Goal: Communication & Community: Answer question/provide support

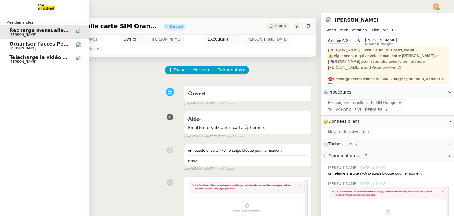
click at [27, 58] on span "Télécharge la vidéo Instagram" at bounding box center [49, 57] width 80 height 6
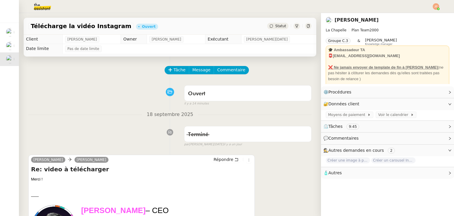
click at [275, 25] on span "Statut" at bounding box center [280, 26] width 11 height 4
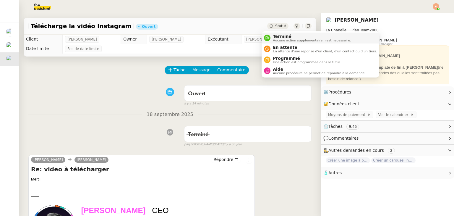
click at [271, 37] on div "Terminé Aucune action supplémentaire n'est nécessaire." at bounding box center [310, 38] width 80 height 8
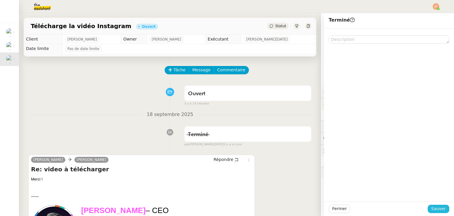
click at [432, 207] on span "Sauver" at bounding box center [438, 208] width 14 height 7
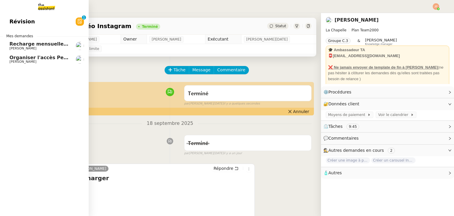
click at [34, 50] on link "Recharge mensuelle carte SIM Orange - [DATE] [PERSON_NAME]" at bounding box center [44, 46] width 89 height 14
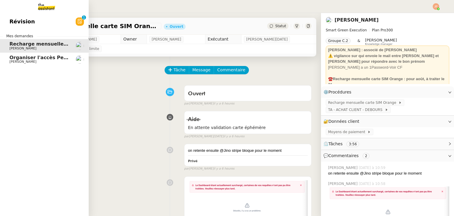
click at [35, 56] on span "Organiser l'accès Pennylane sur CCAG" at bounding box center [60, 58] width 102 height 6
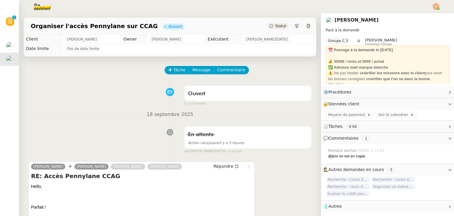
click at [275, 29] on div "Statut" at bounding box center [277, 26] width 21 height 6
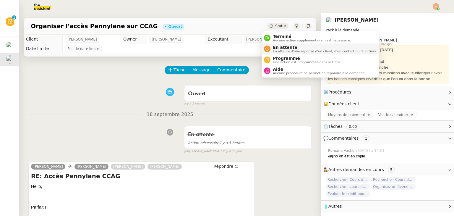
click at [278, 48] on span "En attente" at bounding box center [325, 47] width 104 height 5
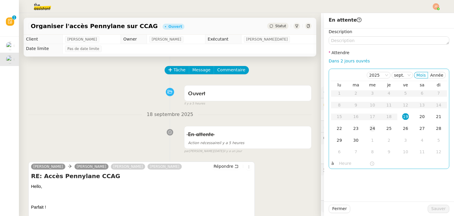
click at [369, 128] on div "24" at bounding box center [372, 128] width 6 height 6
click at [345, 165] on input "text" at bounding box center [354, 163] width 30 height 7
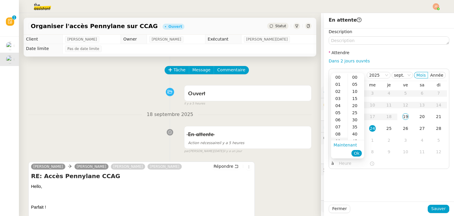
click at [338, 138] on div "09" at bounding box center [339, 140] width 17 height 7
click at [354, 135] on div "40" at bounding box center [356, 133] width 16 height 7
type input "09:40"
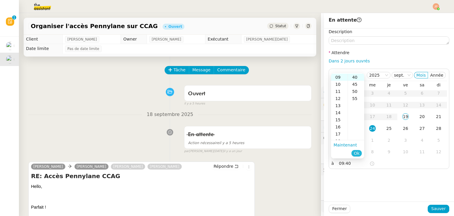
click at [355, 155] on span "Ok" at bounding box center [356, 153] width 6 height 6
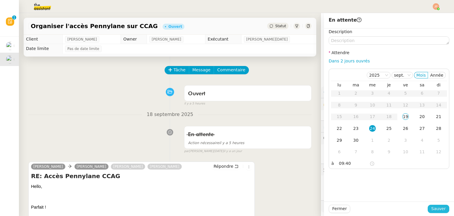
click at [431, 208] on span "Sauver" at bounding box center [438, 208] width 14 height 7
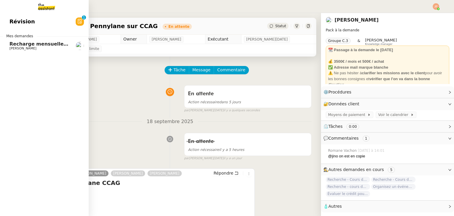
click at [30, 46] on span "Recharge mensuelle carte SIM Orange - [DATE]" at bounding box center [72, 44] width 126 height 6
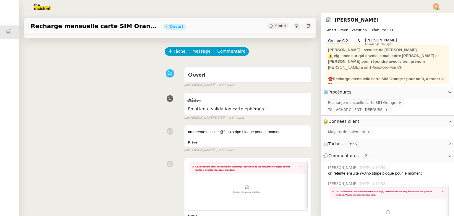
scroll to position [99, 0]
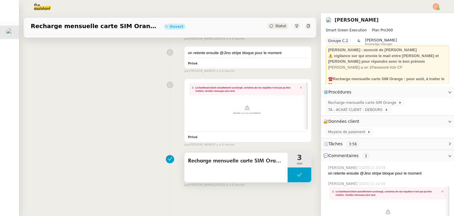
click at [297, 173] on icon at bounding box center [299, 174] width 5 height 5
click at [291, 173] on icon at bounding box center [293, 174] width 5 height 5
click at [340, 103] on span "Recharge mensuelle carte SIM Orange" at bounding box center [363, 103] width 70 height 6
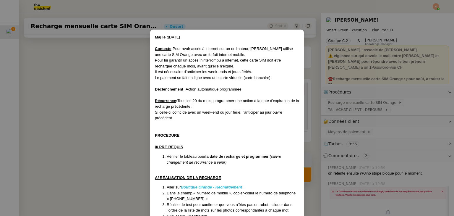
click at [219, 187] on em "Boutique Orange - Rechargement" at bounding box center [211, 187] width 61 height 4
drag, startPoint x: 170, startPoint y: 197, endPoint x: 190, endPoint y: 197, distance: 20.1
click at [190, 197] on li "Dans le champ « Numéro de mobile », copier-coller le numéro de téléphone « [PHO…" at bounding box center [233, 196] width 132 height 12
copy li "0642636026"
click at [101, 120] on nz-modal-container "Maj le : [DATE] Contexte : Pour avoir accès à internet sur un ordinateur, [PERS…" at bounding box center [227, 108] width 454 height 216
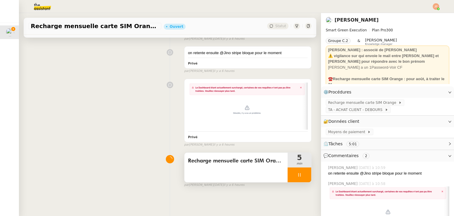
click at [288, 175] on div at bounding box center [299, 174] width 24 height 15
click at [301, 173] on button at bounding box center [305, 174] width 12 height 15
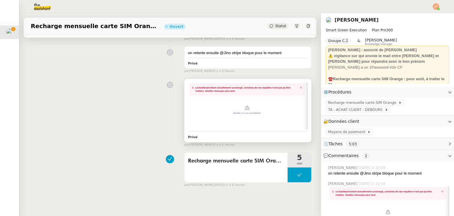
scroll to position [0, 0]
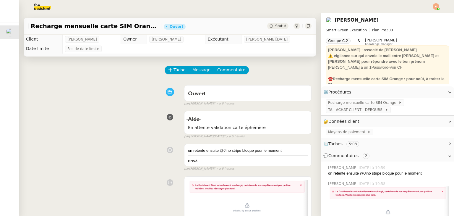
click at [281, 23] on div "Statut" at bounding box center [289, 26] width 44 height 6
click at [278, 27] on span "Statut" at bounding box center [280, 26] width 11 height 4
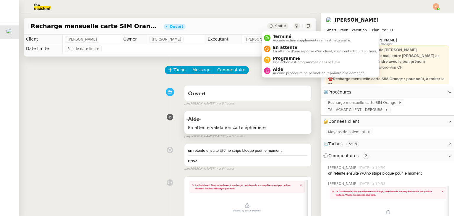
click at [187, 132] on div "Aide En attente validation carte éphémère" at bounding box center [247, 122] width 127 height 22
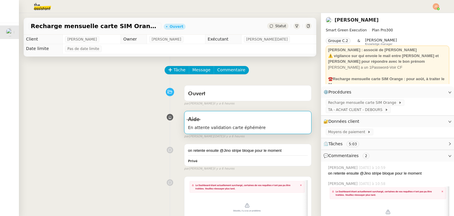
click at [244, 128] on span "En attente validation carte éphémère" at bounding box center [248, 127] width 120 height 7
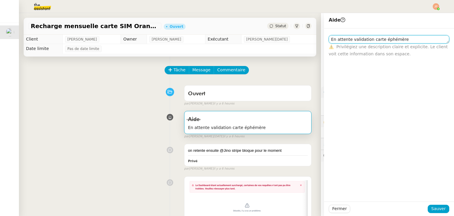
drag, startPoint x: 397, startPoint y: 41, endPoint x: 274, endPoint y: 44, distance: 123.5
click at [274, 44] on app-ticket "Recharge mensuelle carte SIM Orange - [DATE] Ouvert Statut Client [PERSON_NAME]…" at bounding box center [236, 114] width 435 height 203
click at [269, 25] on icon at bounding box center [270, 25] width 3 height 3
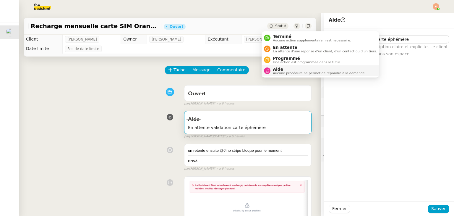
click at [274, 71] on span "Aucune procédure ne permet de répondre à la demande." at bounding box center [319, 72] width 93 height 3
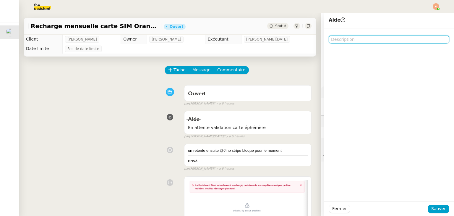
click at [356, 38] on textarea at bounding box center [388, 39] width 120 height 8
paste textarea "En attente validation carte éphémère"
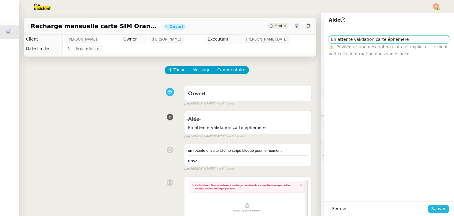
type textarea "En attente validation carte éphémère"
click at [435, 208] on span "Sauver" at bounding box center [438, 208] width 14 height 7
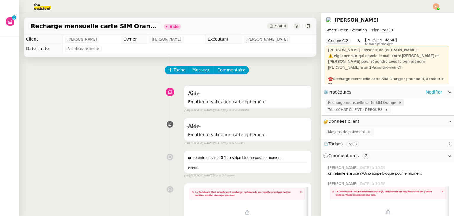
click at [347, 104] on span "Recharge mensuelle carte SIM Orange" at bounding box center [363, 103] width 70 height 6
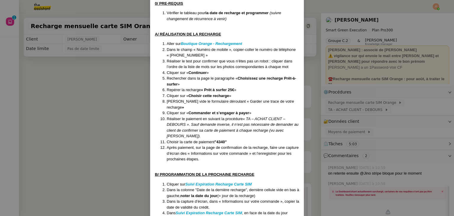
scroll to position [148, 0]
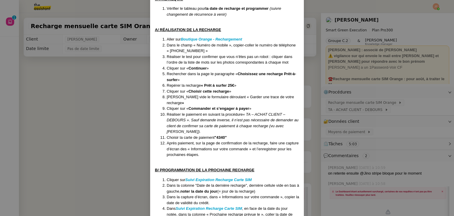
click at [61, 68] on nz-modal-container "Maj le : [DATE] Contexte : Pour avoir accès à internet sur un ordinateur, [PERS…" at bounding box center [227, 108] width 454 height 216
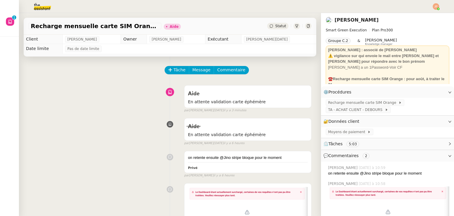
click at [109, 114] on div "Tâche Message Commentaire Veuillez patienter une erreur s'est produite 👌👌👌 mess…" at bounding box center [170, 178] width 302 height 245
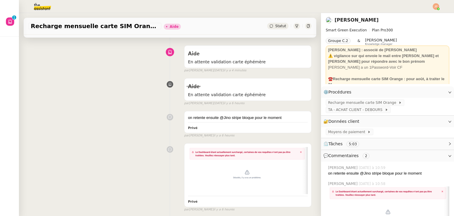
scroll to position [106, 0]
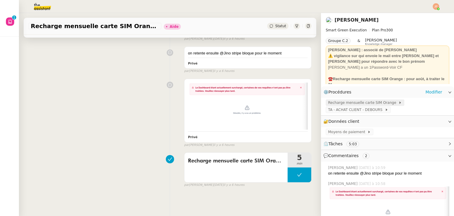
click at [340, 104] on span "Recharge mensuelle carte SIM Orange" at bounding box center [363, 103] width 70 height 6
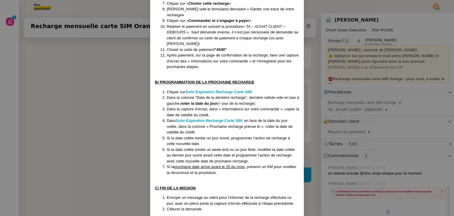
scroll to position [144, 0]
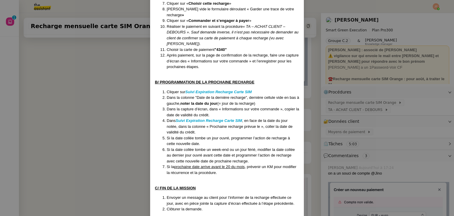
click at [117, 115] on nz-modal-container "Maj le : [DATE] Contexte : Pour avoir accès à internet sur un ordinateur, [PERS…" at bounding box center [227, 108] width 454 height 216
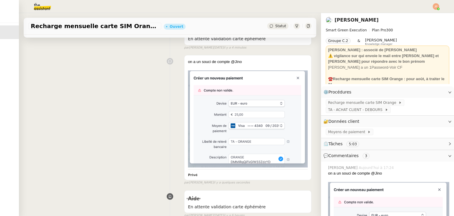
scroll to position [0, 0]
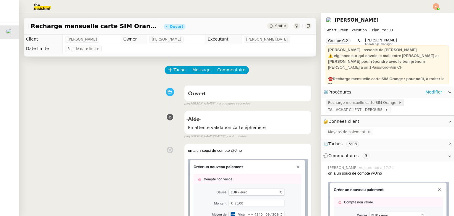
click at [353, 103] on span "Recharge mensuelle carte SIM Orange" at bounding box center [363, 103] width 70 height 6
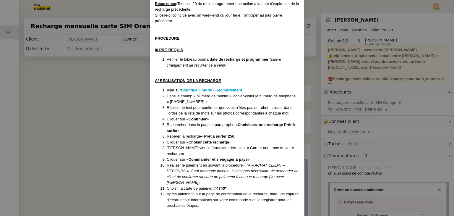
scroll to position [118, 0]
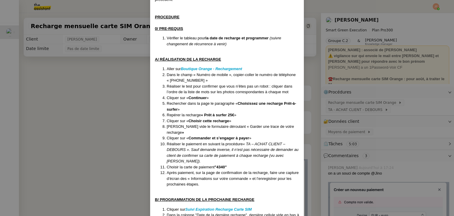
click at [117, 136] on nz-modal-container "Maj le : [DATE] Contexte : Pour avoir accès à internet sur un ordinateur, [PERS…" at bounding box center [227, 108] width 454 height 216
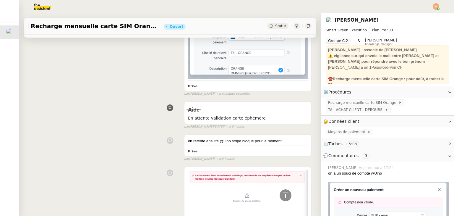
scroll to position [264, 0]
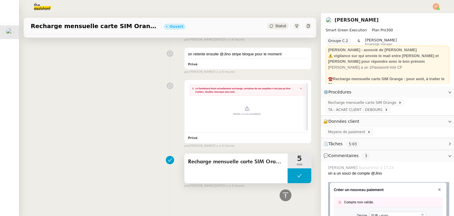
click at [288, 174] on button at bounding box center [299, 175] width 24 height 15
click at [288, 174] on div at bounding box center [293, 175] width 12 height 15
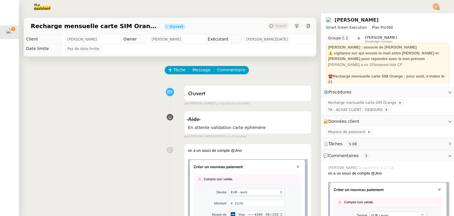
scroll to position [0, 0]
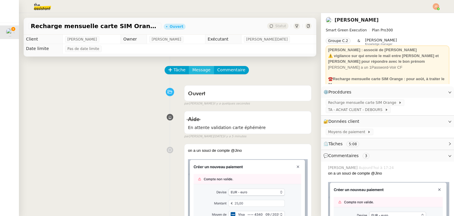
click at [192, 71] on span "Message" at bounding box center [201, 69] width 18 height 7
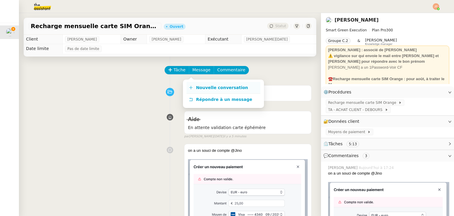
click at [200, 86] on span "Nouvelle conversation" at bounding box center [222, 87] width 52 height 5
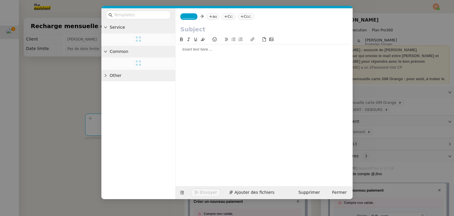
click at [202, 20] on div "_______ au Cc: Ccc:" at bounding box center [263, 16] width 177 height 17
click at [206, 19] on nz-tag "au" at bounding box center [212, 16] width 13 height 6
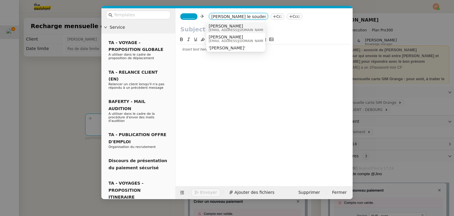
type input "[PERSON_NAME] le souder"
click at [226, 23] on nz-option-item "[PERSON_NAME] [EMAIL_ADDRESS][DOMAIN_NAME]" at bounding box center [235, 27] width 59 height 11
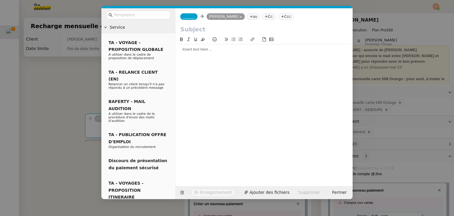
click at [190, 18] on span "_______" at bounding box center [188, 16] width 12 height 4
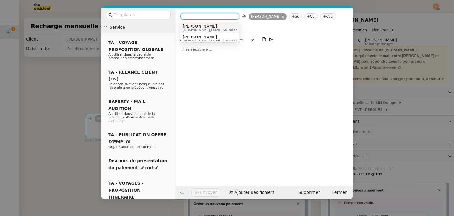
click at [192, 26] on span "[PERSON_NAME]" at bounding box center [224, 26] width 84 height 5
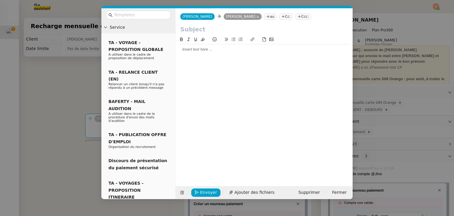
click at [52, 71] on nz-modal-container "Service TA - VOYAGE - PROPOSITION GLOBALE A utiliser dans le cadre de propositi…" at bounding box center [227, 108] width 454 height 216
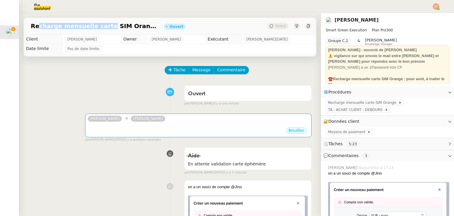
drag, startPoint x: 33, startPoint y: 26, endPoint x: 95, endPoint y: 28, distance: 62.3
click at [95, 28] on span "Recharge mensuelle carte SIM Orange - [DATE]" at bounding box center [95, 26] width 128 height 6
drag, startPoint x: 32, startPoint y: 26, endPoint x: 132, endPoint y: 26, distance: 100.4
click at [132, 26] on span "Recharge mensuelle carte SIM Orange - [DATE]" at bounding box center [95, 26] width 128 height 6
copy span "Recharge mensuelle carte SIM Orange"
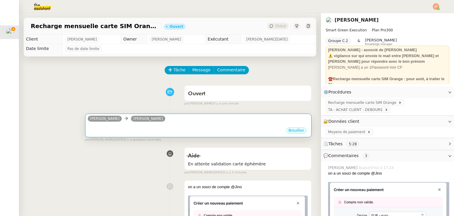
click at [152, 123] on div "[PERSON_NAME]" at bounding box center [198, 119] width 221 height 9
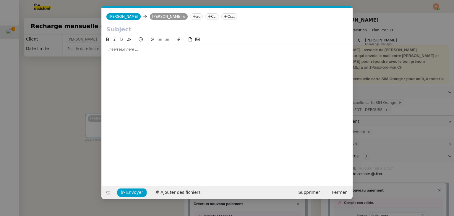
scroll to position [0, 12]
click at [138, 35] on div at bounding box center [227, 30] width 251 height 11
click at [132, 27] on input "text" at bounding box center [226, 29] width 241 height 9
paste input "Recharge mensuelle carte SIM Orange"
type input "Recharge mensuelle carte SIM Orange"
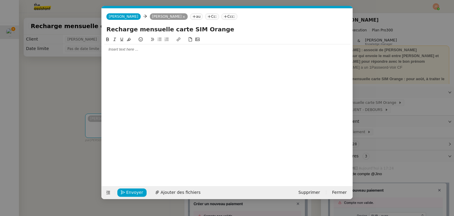
click at [133, 49] on div at bounding box center [227, 49] width 246 height 5
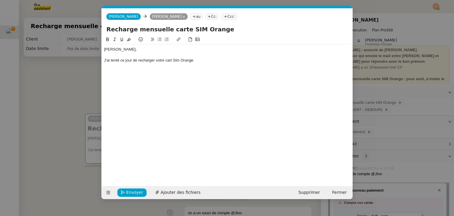
click at [172, 60] on div "J'ai tenté ce jour de recharger votre cart Sim Orange" at bounding box center [227, 60] width 246 height 5
click at [206, 62] on div "J'ai tenté ce jour de recharger votre carte Sim Orange" at bounding box center [227, 60] width 246 height 5
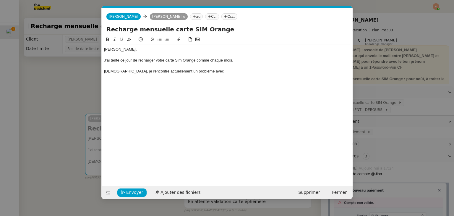
click at [61, 96] on nz-modal-container "Service TA - VOYAGE - PROPOSITION GLOBALE A utiliser dans le cadre de propositi…" at bounding box center [227, 108] width 454 height 216
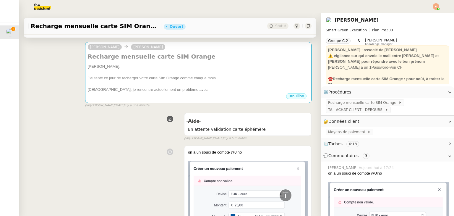
scroll to position [30, 0]
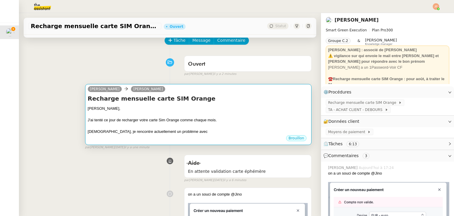
click at [165, 135] on div "Brouillon" at bounding box center [198, 138] width 221 height 9
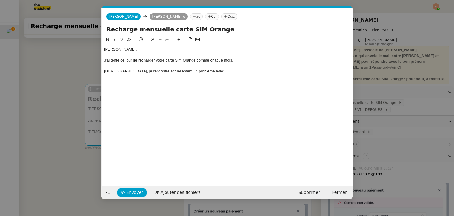
scroll to position [0, 12]
drag, startPoint x: 210, startPoint y: 72, endPoint x: 193, endPoint y: 71, distance: 17.8
click at [193, 71] on div "[DEMOGRAPHIC_DATA], je rencontre actuellement un problème avec" at bounding box center [227, 71] width 246 height 5
click at [157, 39] on button at bounding box center [159, 39] width 7 height 7
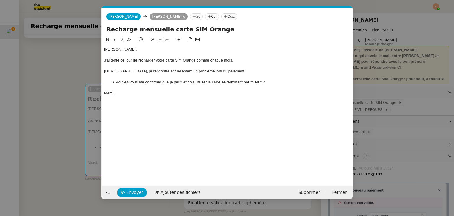
click at [43, 89] on nz-modal-container "Service TA - VOYAGE - PROPOSITION GLOBALE A utiliser dans le cadre de propositi…" at bounding box center [227, 108] width 454 height 216
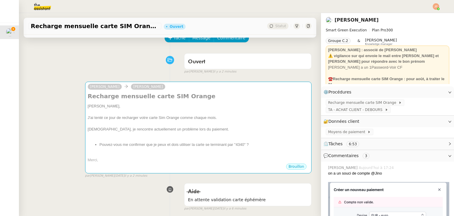
scroll to position [30, 0]
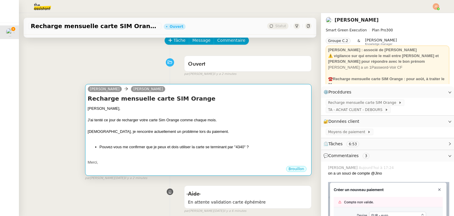
click at [130, 146] on li "Pouvez-vous me confirmer que je peux et dois utiliser la carte se terminant par…" at bounding box center [204, 147] width 209 height 6
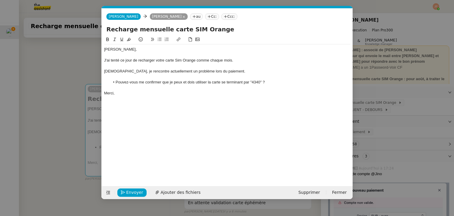
scroll to position [0, 12]
click at [223, 71] on div "[DEMOGRAPHIC_DATA], je rencontre actuellement un problème lors du paiement." at bounding box center [227, 71] width 246 height 5
drag, startPoint x: 261, startPoint y: 82, endPoint x: 142, endPoint y: 83, distance: 119.0
click at [142, 83] on li "Pouvez-vous me confirmer que je peux et dois utiliser la carte se terminant par…" at bounding box center [230, 81] width 240 height 5
click at [156, 97] on div "[PERSON_NAME], J'ai tenté ce jour de recharger votre carte Sim Orange comme cha…" at bounding box center [227, 71] width 246 height 54
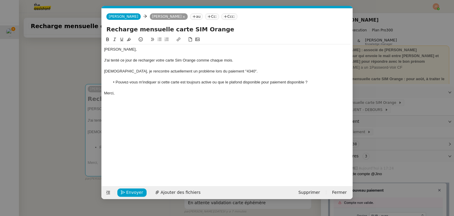
click at [286, 82] on li "Pouvez-vous m'indiquer si cette carte est toujours active ou que le plafond dis…" at bounding box center [230, 81] width 240 height 5
click at [133, 190] on span "Envoyer" at bounding box center [134, 192] width 17 height 7
click at [133, 190] on span "Confirmer l'envoi" at bounding box center [143, 192] width 35 height 7
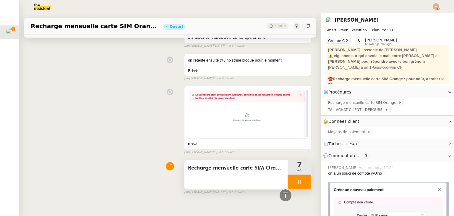
scroll to position [354, 0]
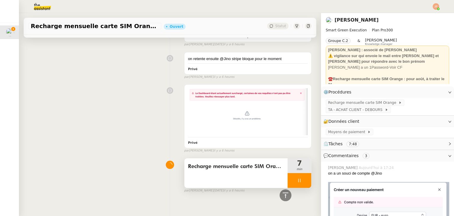
click at [287, 174] on div at bounding box center [299, 180] width 24 height 15
click at [303, 178] on icon at bounding box center [305, 180] width 5 height 5
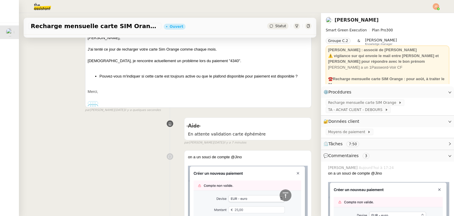
scroll to position [0, 0]
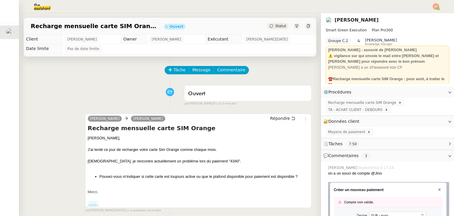
click at [272, 30] on div "Recharge mensuelle carte SIM Orange - [DATE] Ouvert Statut" at bounding box center [170, 26] width 292 height 17
click at [275, 25] on span "Statut" at bounding box center [280, 26] width 11 height 4
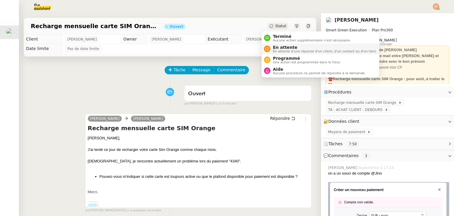
click at [276, 53] on span "En attente d'une réponse d'un client, d'un contact ou d'un tiers." at bounding box center [325, 51] width 104 height 3
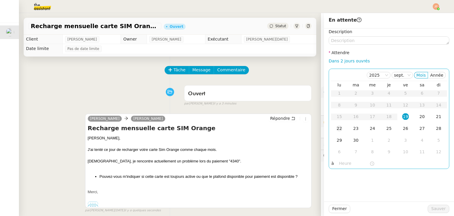
click at [336, 126] on div "22" at bounding box center [339, 128] width 6 height 6
click at [339, 164] on input "text" at bounding box center [354, 163] width 30 height 7
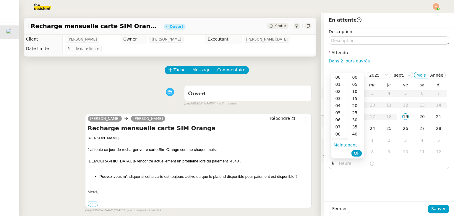
click at [338, 138] on div "09" at bounding box center [339, 140] width 17 height 7
click at [354, 133] on div "40" at bounding box center [356, 133] width 16 height 7
type input "09:40"
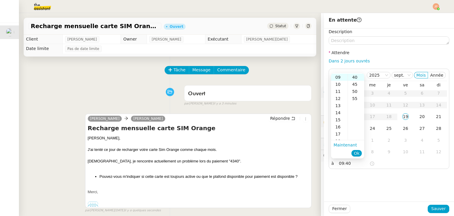
click at [356, 157] on ul "Maintenant Ok" at bounding box center [347, 149] width 33 height 18
click at [356, 152] on span "Ok" at bounding box center [356, 153] width 6 height 6
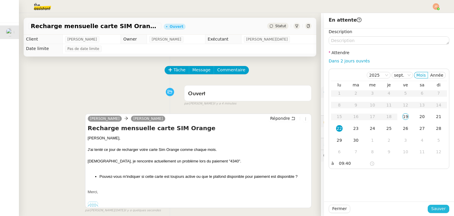
click at [436, 207] on span "Sauver" at bounding box center [438, 208] width 14 height 7
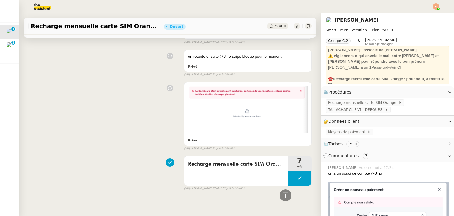
scroll to position [524, 0]
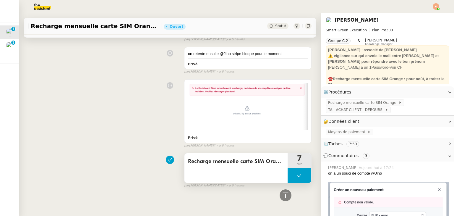
click at [289, 168] on button at bounding box center [299, 175] width 24 height 15
click at [288, 168] on div at bounding box center [293, 175] width 12 height 15
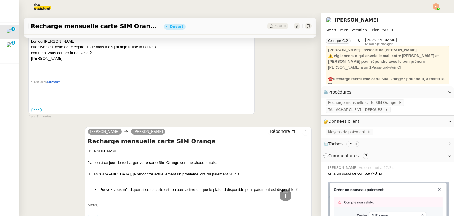
scroll to position [0, 0]
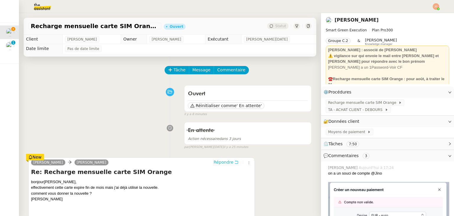
click at [213, 164] on span "Répondre" at bounding box center [223, 162] width 20 height 6
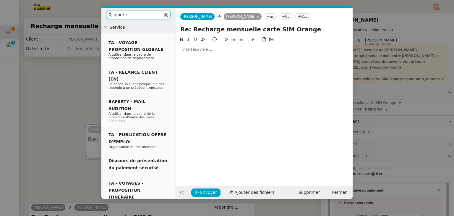
click at [134, 16] on input "ajout c" at bounding box center [138, 15] width 49 height 7
drag, startPoint x: 133, startPoint y: 13, endPoint x: 108, endPoint y: 13, distance: 25.1
click at [108, 13] on nz-input-group "ajout" at bounding box center [138, 15] width 64 height 9
type input "c"
type input "CB"
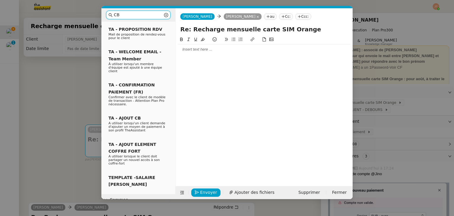
scroll to position [413, 0]
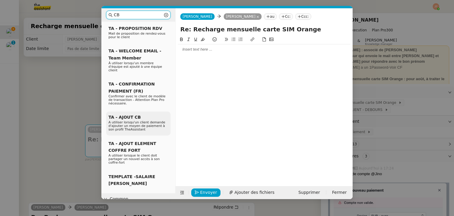
click at [136, 120] on p "A utiliser lorsqu'un client demande d'ajouter un moyen de paiement à son profil…" at bounding box center [138, 125] width 60 height 11
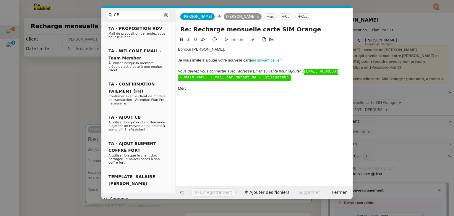
scroll to position [0, 0]
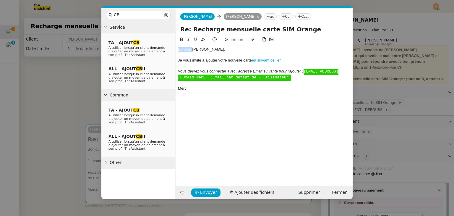
drag, startPoint x: 192, startPoint y: 49, endPoint x: 169, endPoint y: 49, distance: 23.6
click at [169, 49] on nz-layout "CB Service TA - AJOUT CB A utiliser lorsqu'un client demande d'ajouter un moyen…" at bounding box center [226, 103] width 251 height 190
click at [217, 49] on div "﻿[PERSON_NAME]﻿," at bounding box center [264, 49] width 172 height 5
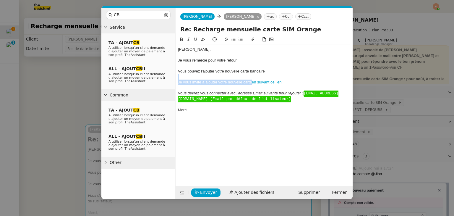
drag, startPoint x: 251, startPoint y: 82, endPoint x: 266, endPoint y: 71, distance: 19.2
click at [266, 71] on div "﻿[PERSON_NAME]﻿, Je vous remercie pour votre retour. Vous pouvez l'ajouter votr…" at bounding box center [264, 79] width 172 height 71
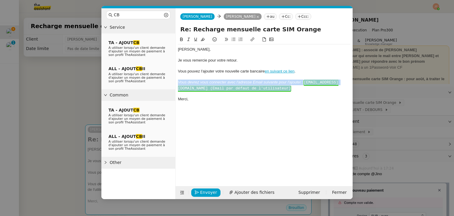
drag, startPoint x: 289, startPoint y: 91, endPoint x: 178, endPoint y: 81, distance: 111.5
click at [178, 81] on div "﻿[PERSON_NAME]﻿, Je vous remercie pour votre retour. Vous pouvez l'ajouter votr…" at bounding box center [264, 74] width 172 height 60
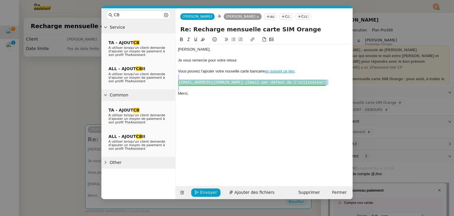
drag, startPoint x: 305, startPoint y: 85, endPoint x: 208, endPoint y: 77, distance: 96.9
click at [208, 77] on div "﻿[PERSON_NAME]﻿, Je vous remercie pour votre retour. Vous pouvez l'ajouter votr…" at bounding box center [264, 71] width 172 height 54
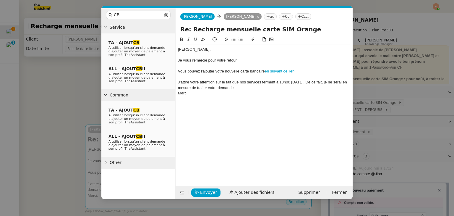
click at [340, 82] on div "J'attire votre attention sur le fait que nos services ferment à 18h00 [DATE]. D…" at bounding box center [264, 84] width 172 height 11
click at [252, 85] on div "J'attire votre attention sur le fait que nos services ferment à 18h00 [DATE]. D…" at bounding box center [264, 84] width 172 height 11
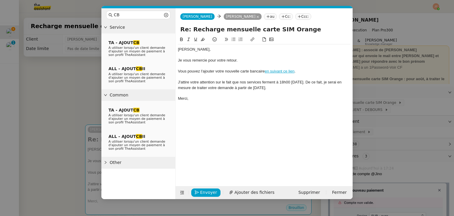
click at [55, 96] on nz-modal-container "CB Service TA - AJOUT CB A utiliser lorsqu'un client demande d'ajouter un moyen…" at bounding box center [227, 108] width 454 height 216
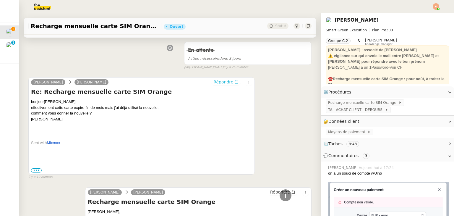
scroll to position [64, 0]
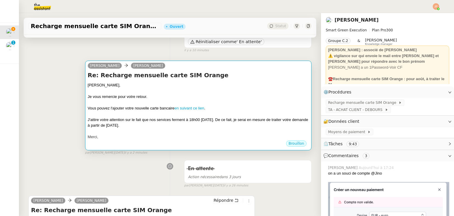
click at [155, 133] on div at bounding box center [198, 131] width 221 height 6
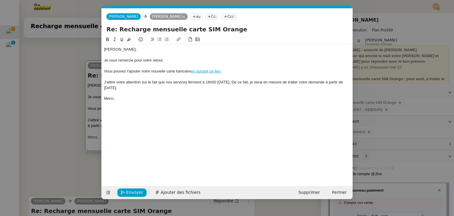
scroll to position [0, 17]
click at [131, 190] on span "Envoyer" at bounding box center [134, 192] width 17 height 7
click at [131, 190] on span "Confirmer l'envoi" at bounding box center [143, 192] width 35 height 7
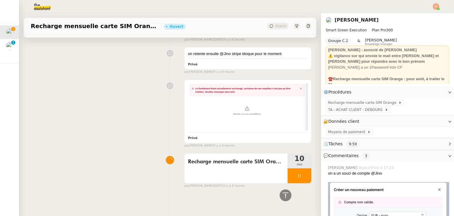
scroll to position [617, 0]
click at [289, 173] on div at bounding box center [299, 175] width 24 height 15
click at [303, 173] on icon at bounding box center [305, 175] width 5 height 5
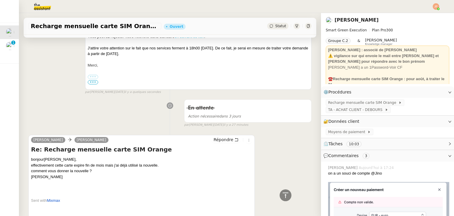
scroll to position [0, 0]
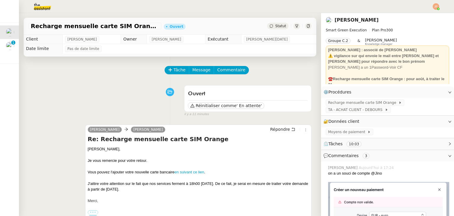
click at [269, 27] on icon at bounding box center [271, 26] width 4 height 4
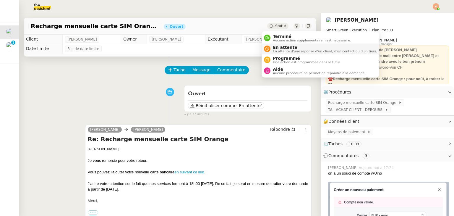
click at [268, 45] on div "En attente En attente d'une réponse d'un client, d'un contact ou d'un tiers." at bounding box center [320, 49] width 113 height 8
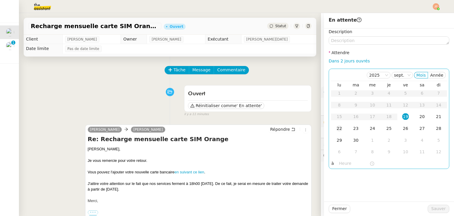
click at [336, 128] on div "22" at bounding box center [339, 128] width 6 height 6
click at [340, 162] on input "text" at bounding box center [354, 163] width 30 height 7
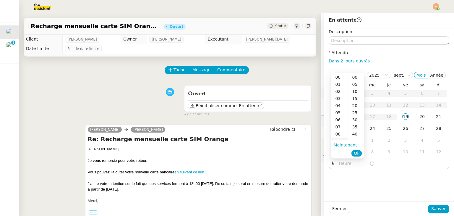
click at [339, 139] on div "09" at bounding box center [339, 140] width 17 height 7
click at [356, 133] on div "40" at bounding box center [356, 133] width 16 height 7
type input "09:40"
click at [356, 155] on span "Ok" at bounding box center [356, 153] width 6 height 6
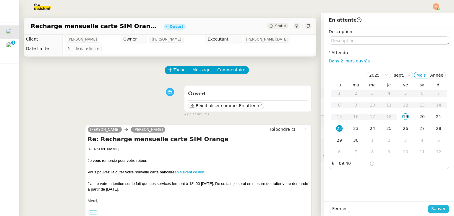
click at [438, 211] on span "Sauver" at bounding box center [438, 208] width 14 height 7
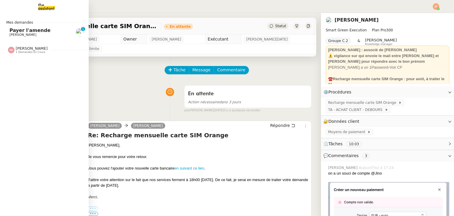
click at [19, 32] on span "Payer l'amende" at bounding box center [29, 30] width 41 height 6
